Goal: Task Accomplishment & Management: Use online tool/utility

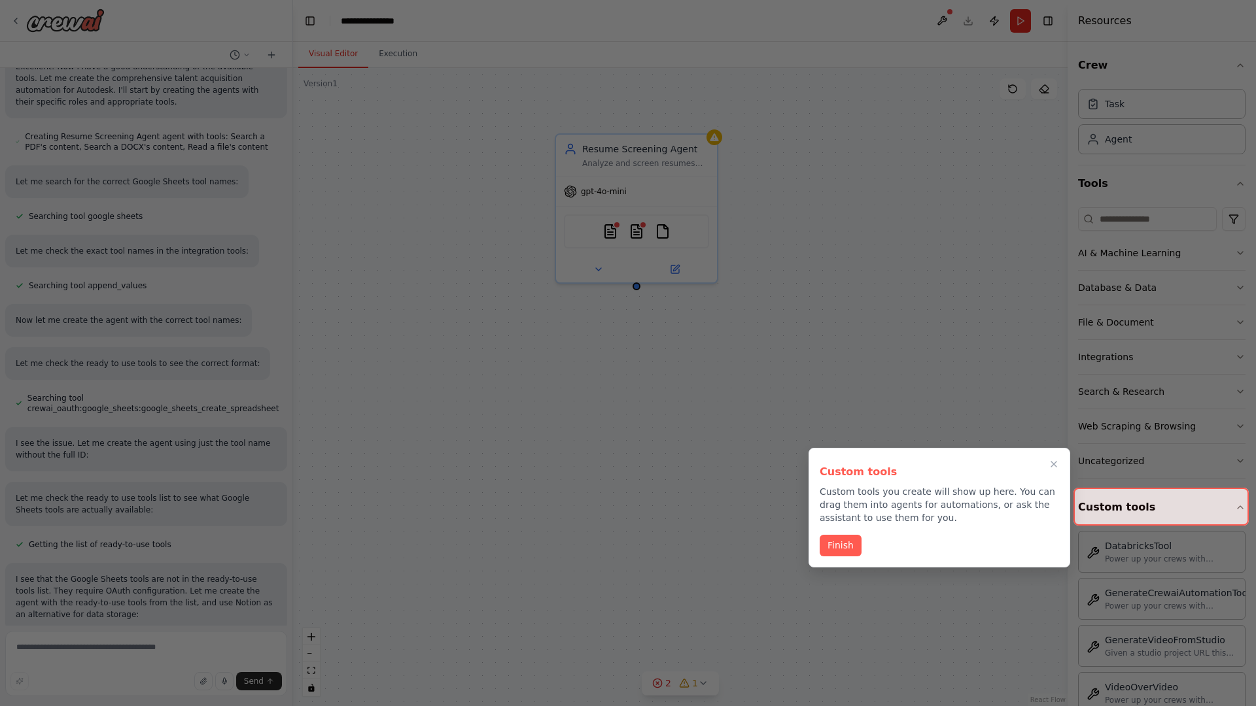
scroll to position [880, 0]
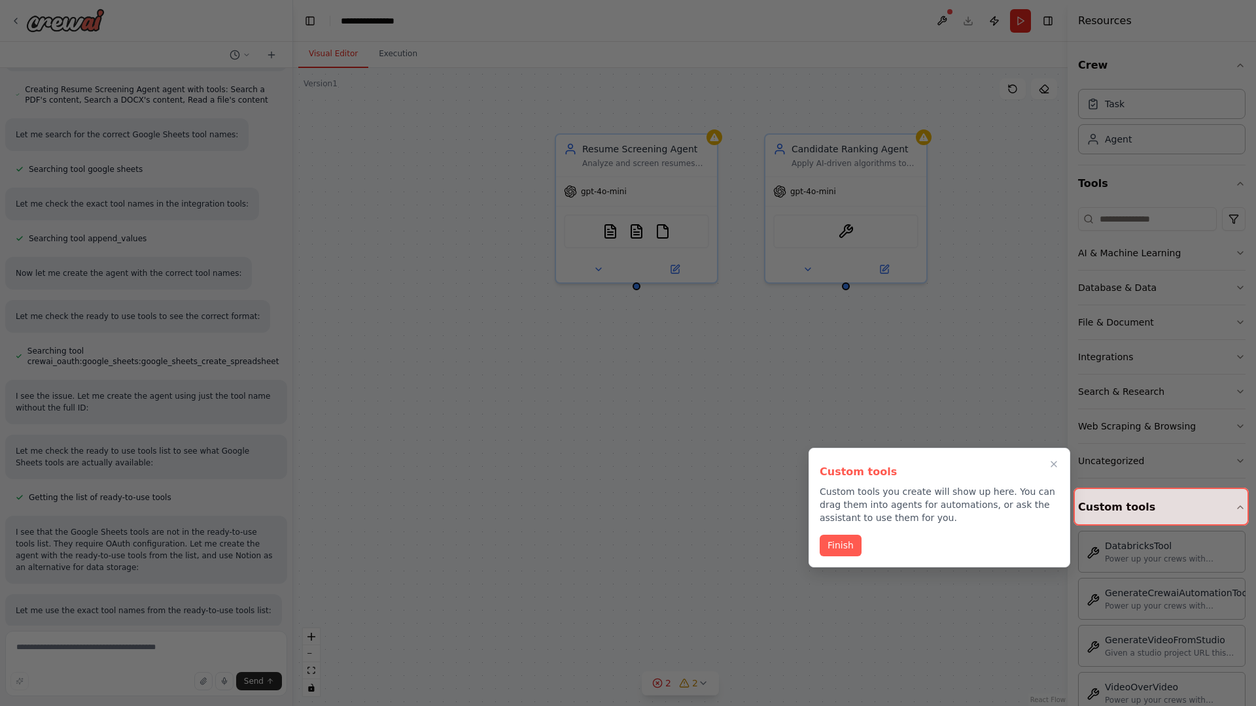
scroll to position [906, 0]
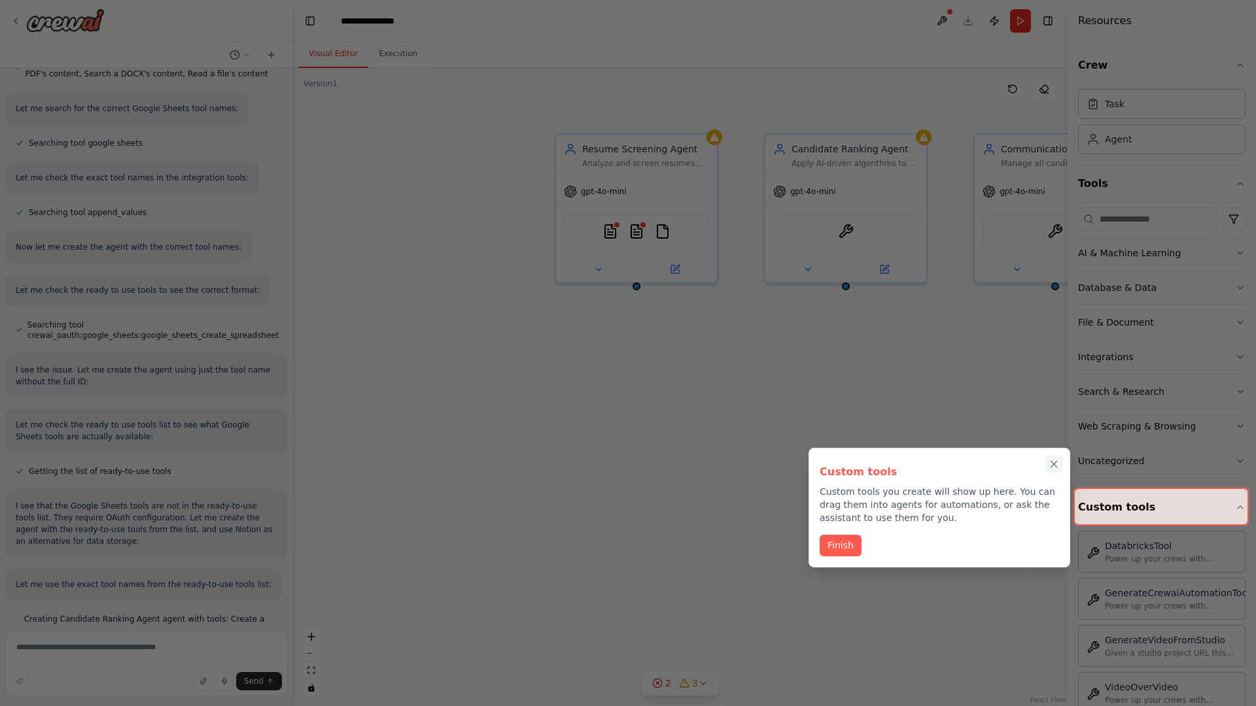
click at [1054, 464] on icon "Close walkthrough" at bounding box center [1054, 465] width 6 height 6
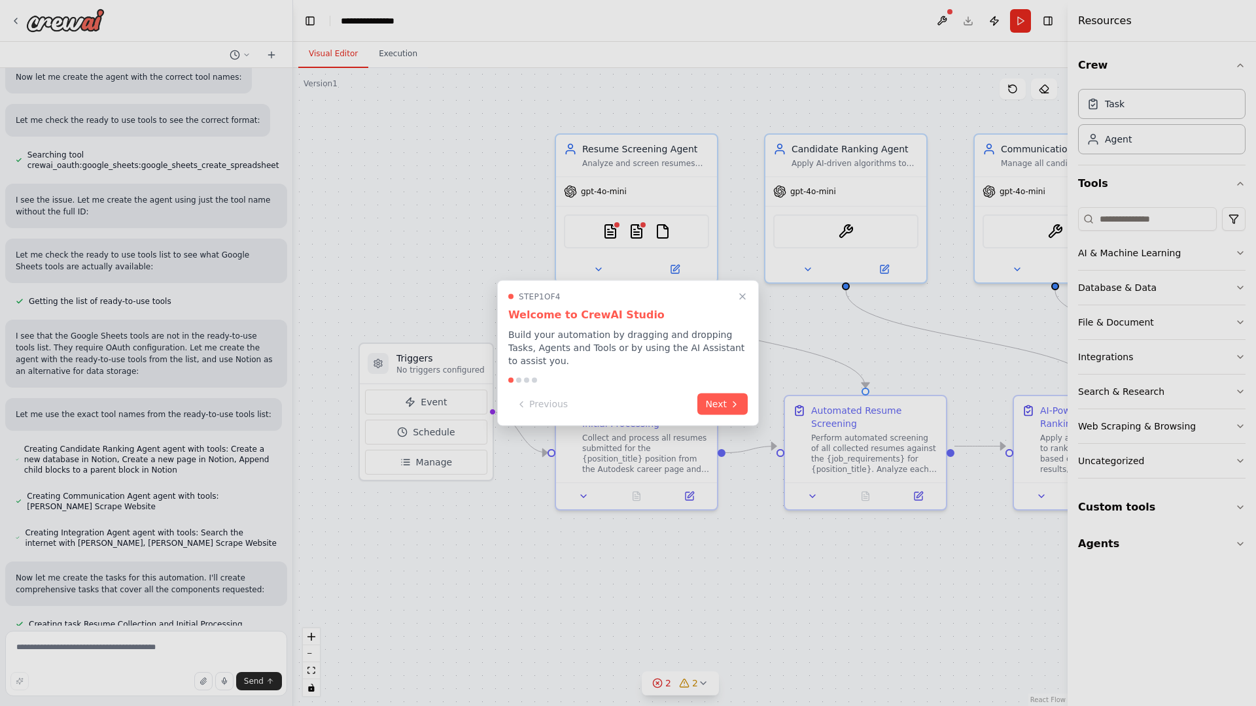
scroll to position [1102, 0]
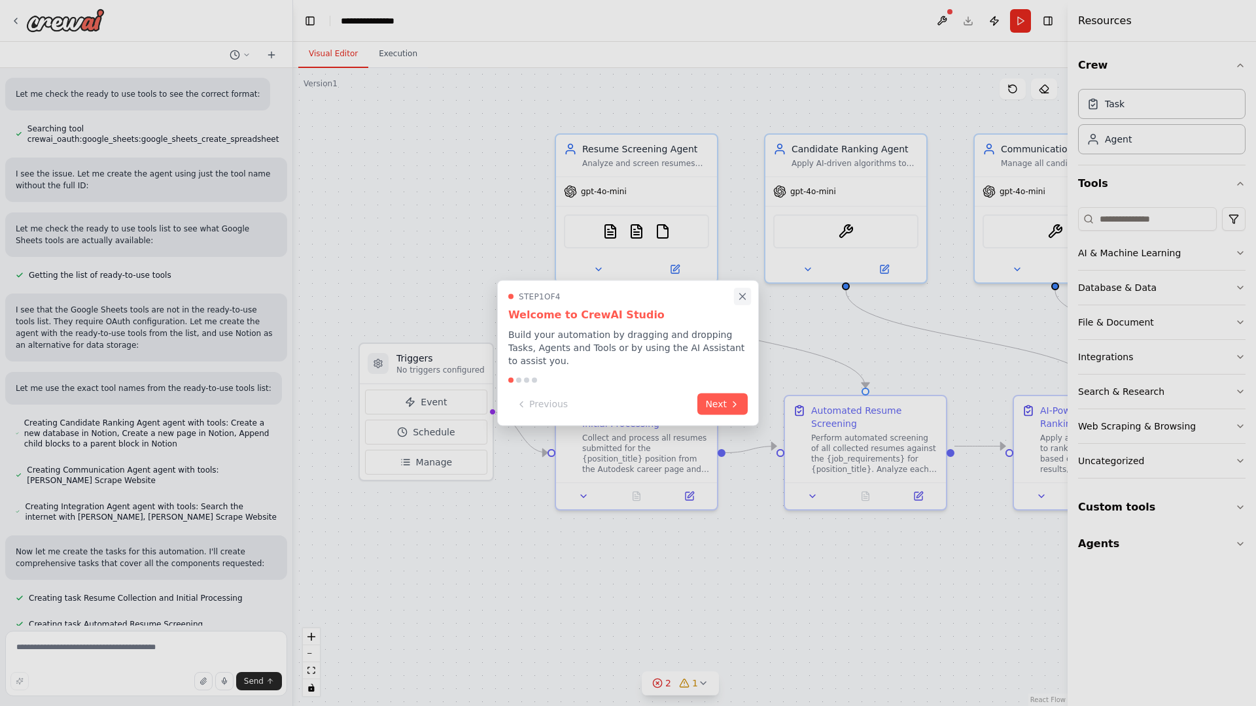
click at [742, 300] on icon "Close walkthrough" at bounding box center [743, 297] width 6 height 6
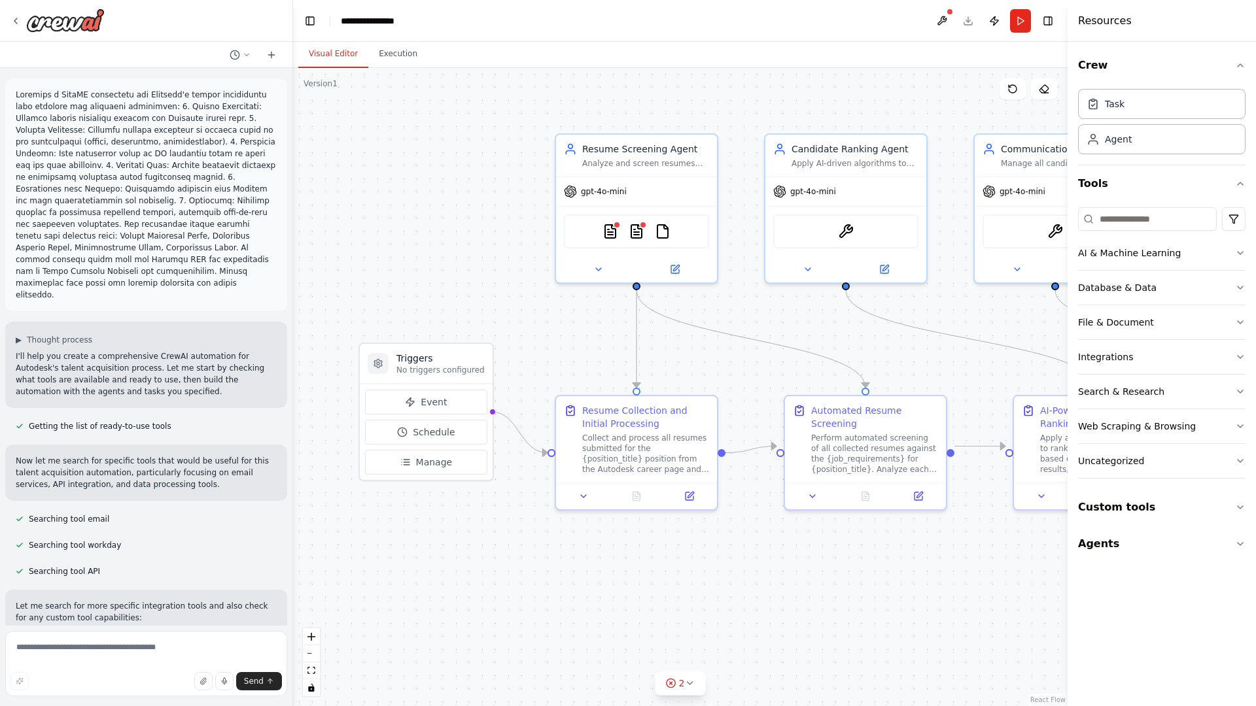
click at [18, 92] on p at bounding box center [146, 195] width 261 height 212
click at [385, 144] on div ".deletable-edge-delete-btn { width: 20px; height: 20px; border: 0px solid #ffff…" at bounding box center [680, 387] width 774 height 638
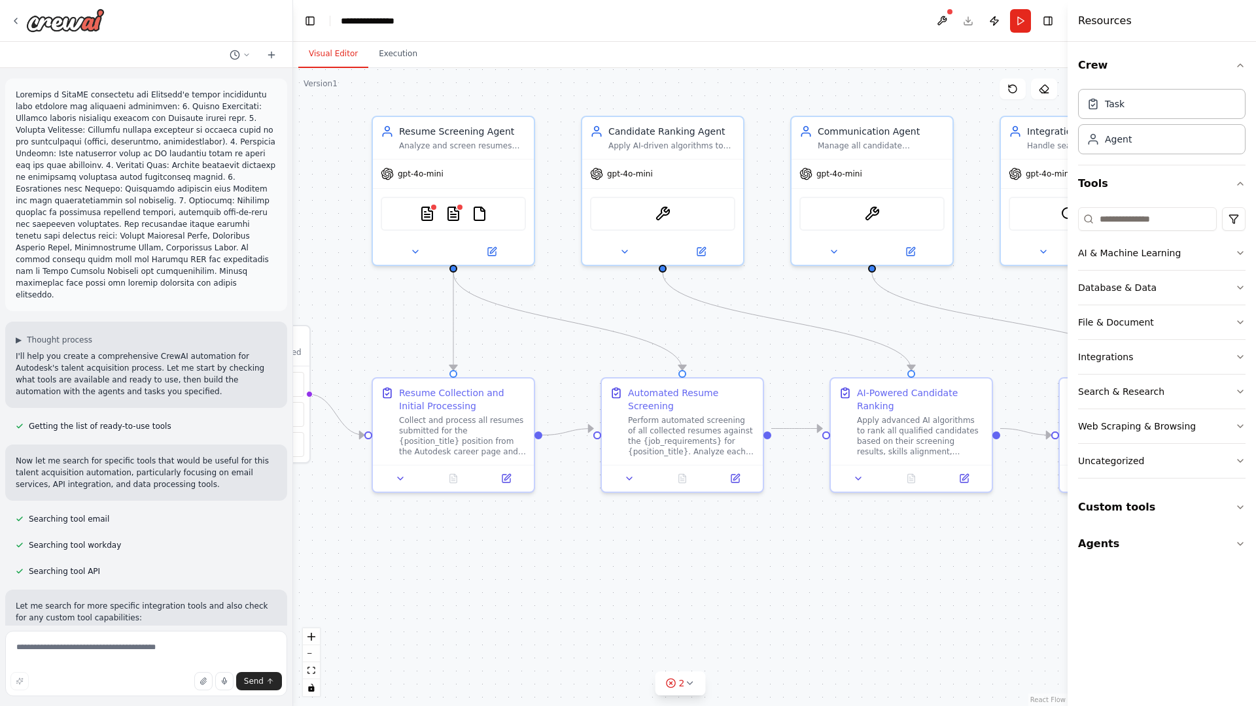
drag, startPoint x: 489, startPoint y: 192, endPoint x: 215, endPoint y: 166, distance: 275.9
click at [215, 166] on div "▶ Thought process I'll help you create a comprehensive CrewAI automation for Au…" at bounding box center [628, 353] width 1256 height 706
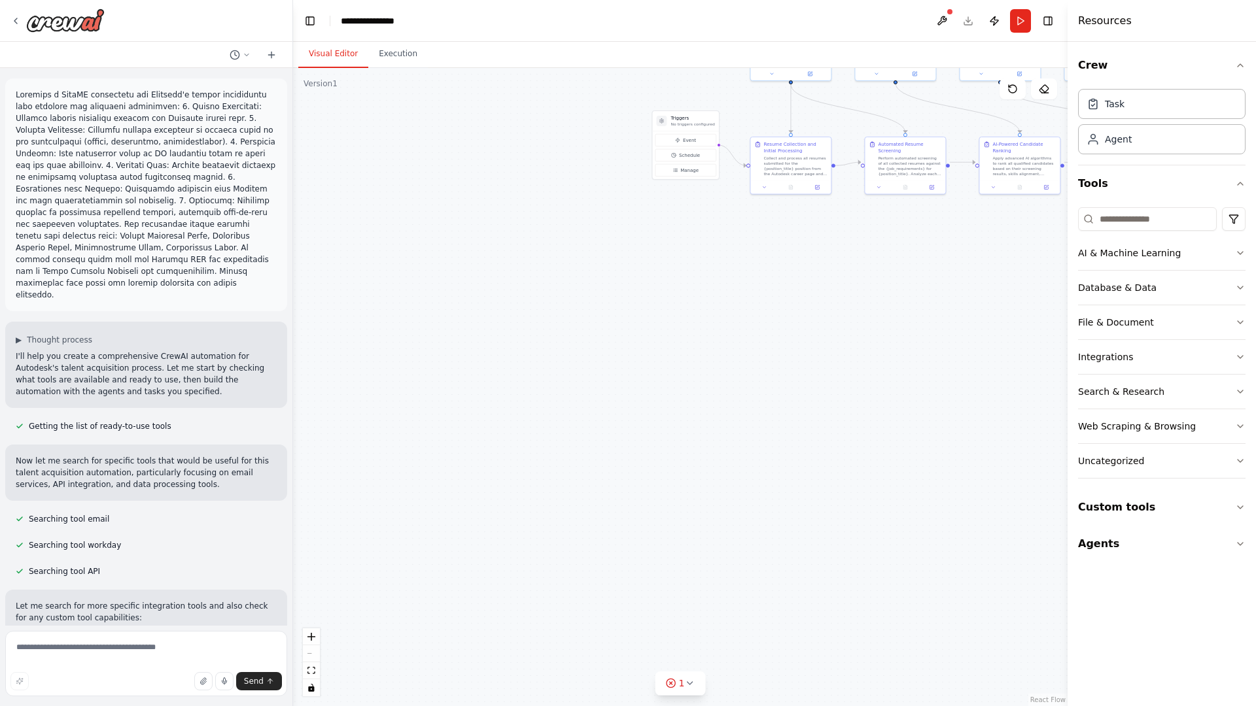
drag, startPoint x: 361, startPoint y: 523, endPoint x: 654, endPoint y: 285, distance: 377.5
click at [654, 285] on div ".deletable-edge-delete-btn { width: 20px; height: 20px; border: 0px solid #ffff…" at bounding box center [680, 387] width 774 height 638
